Goal: Task Accomplishment & Management: Manage account settings

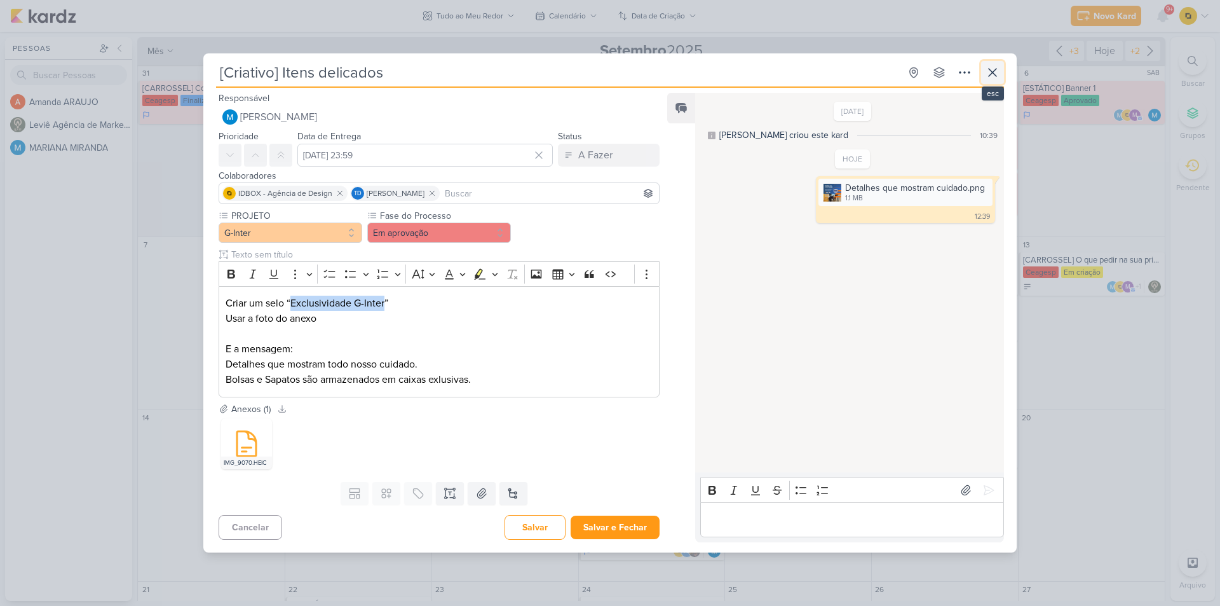
click at [990, 66] on icon at bounding box center [992, 72] width 15 height 15
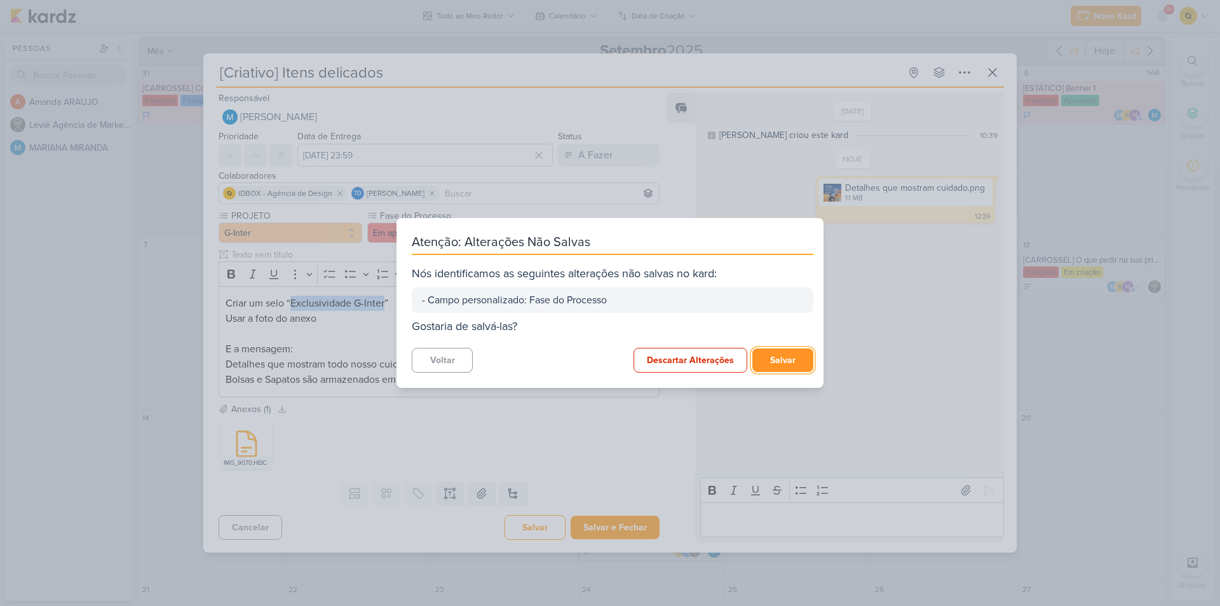
click at [769, 360] on button "Salvar" at bounding box center [782, 360] width 61 height 24
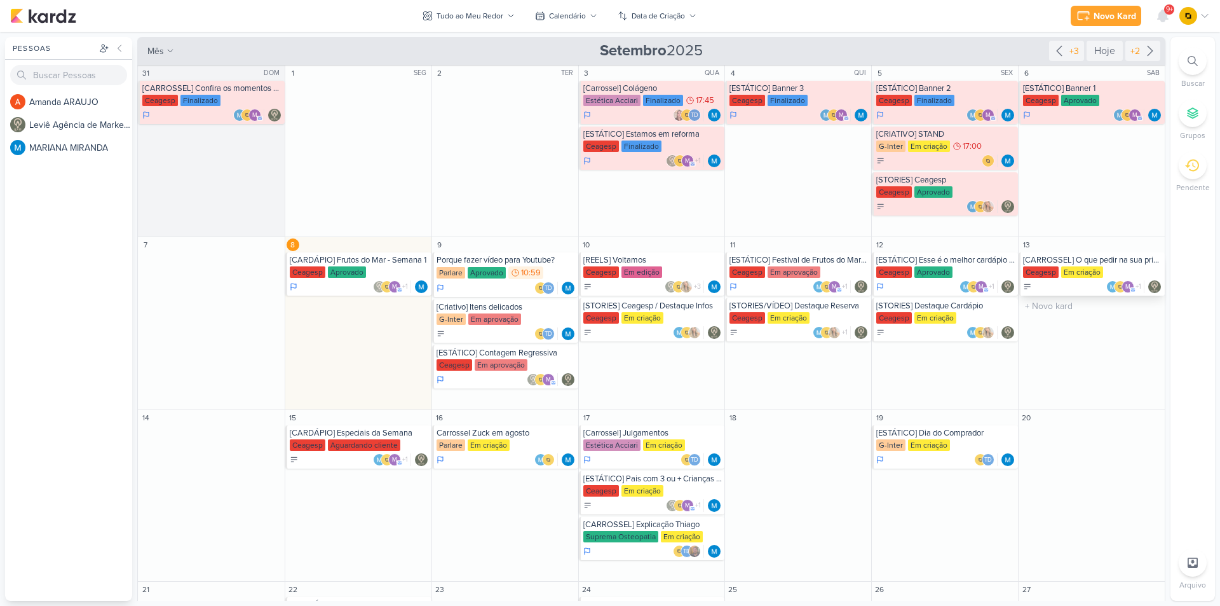
click at [1068, 264] on div "[CARROSSEL] O que pedir na sua primeira visita ao Festivais Ceagesp" at bounding box center [1092, 260] width 139 height 10
